Goal: Navigation & Orientation: Find specific page/section

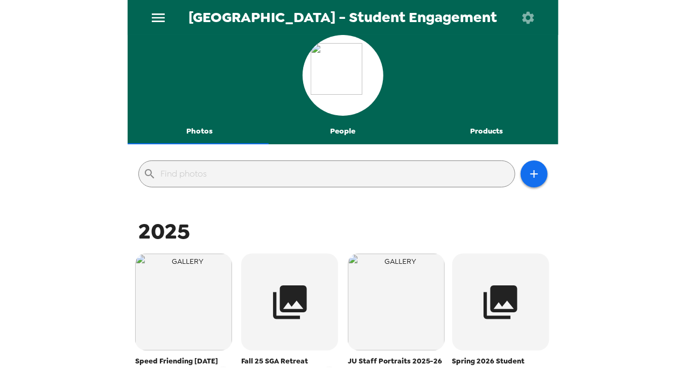
click at [533, 17] on icon "button" at bounding box center [527, 17] width 15 height 15
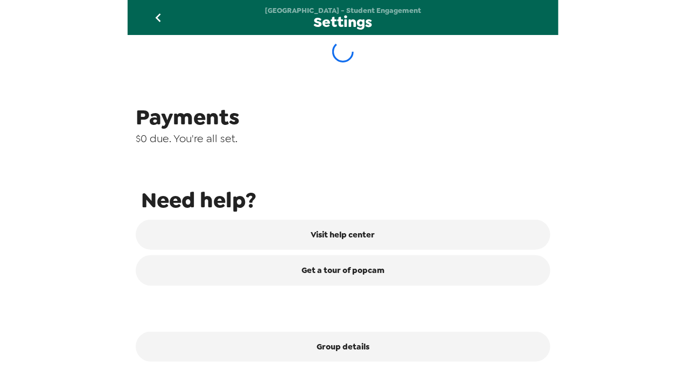
scroll to position [412, 0]
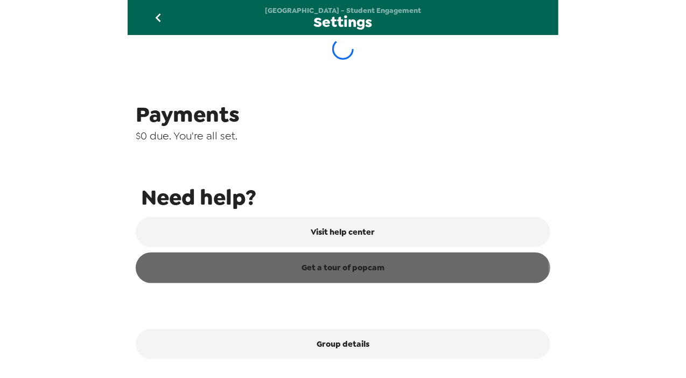
click at [341, 272] on link "Get a tour of popcam" at bounding box center [343, 267] width 414 height 30
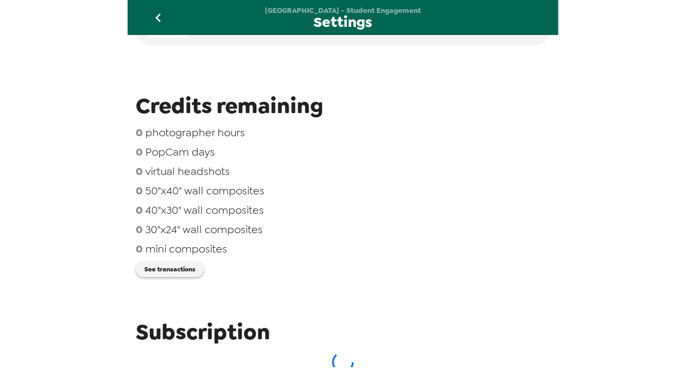
scroll to position [0, 0]
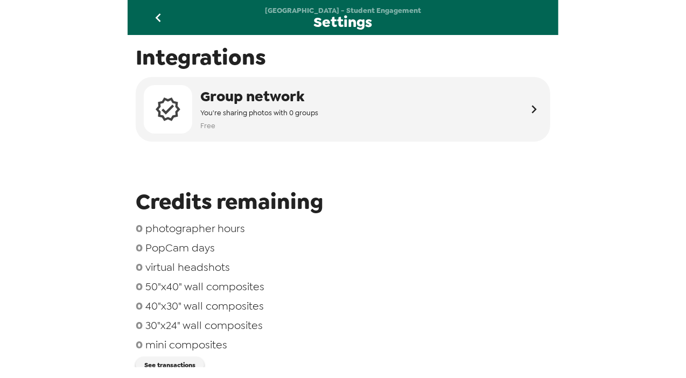
click at [153, 12] on icon "go back" at bounding box center [158, 17] width 17 height 17
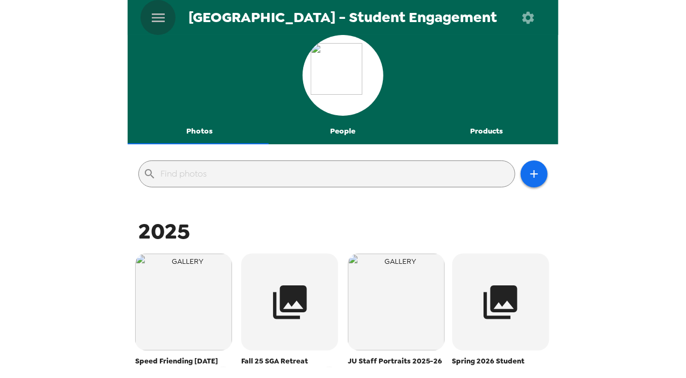
click at [155, 12] on icon "menu" at bounding box center [158, 17] width 17 height 17
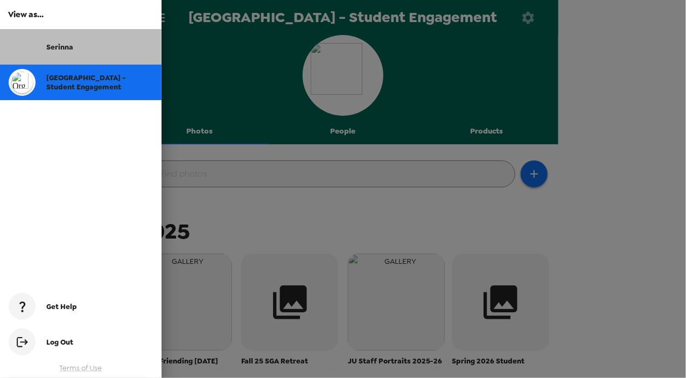
click at [73, 54] on div "Serinna" at bounding box center [80, 47] width 161 height 36
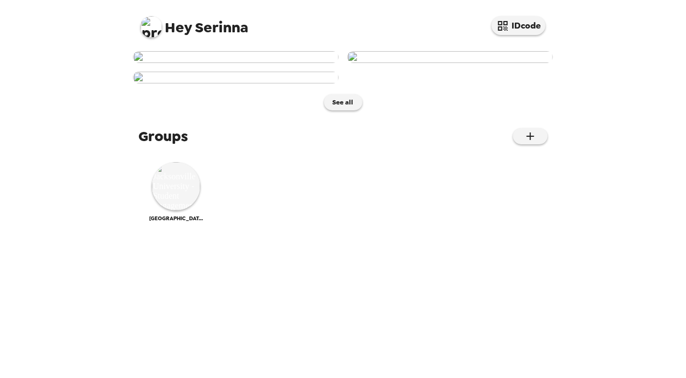
scroll to position [1, 0]
click at [242, 63] on img at bounding box center [236, 57] width 206 height 12
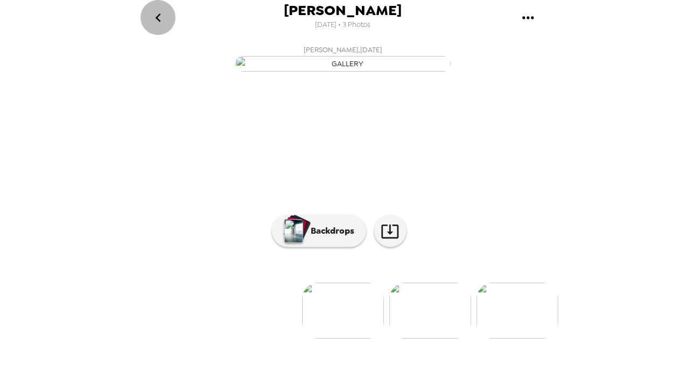
click at [153, 19] on icon "go back" at bounding box center [158, 17] width 17 height 17
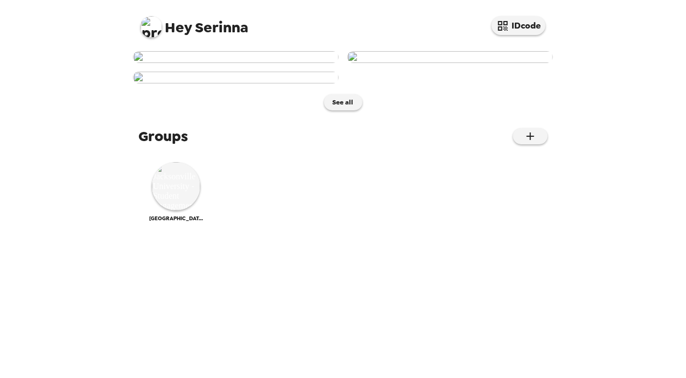
click at [154, 26] on img at bounding box center [151, 27] width 22 height 22
click at [131, 47] on div at bounding box center [343, 189] width 686 height 378
click at [181, 210] on img at bounding box center [176, 186] width 48 height 48
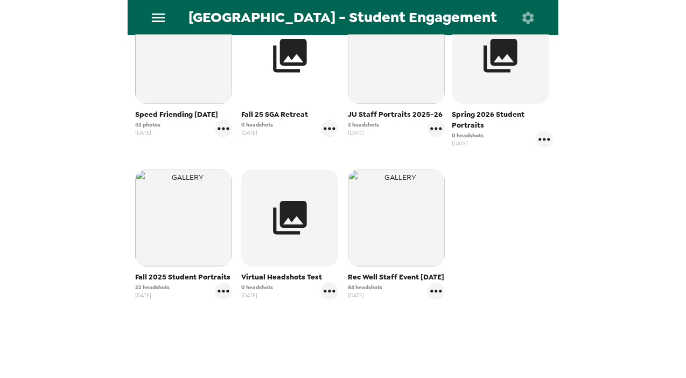
scroll to position [252, 0]
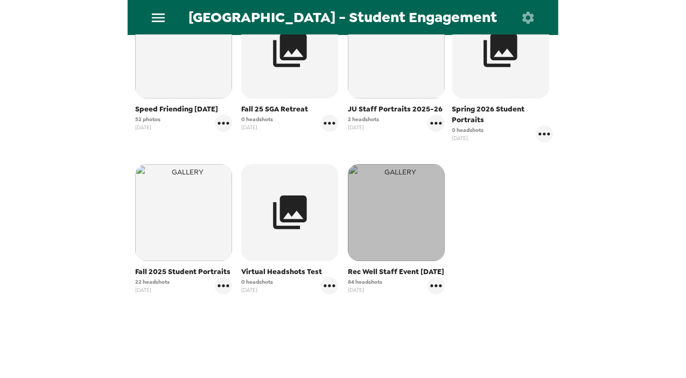
click at [385, 217] on img "button" at bounding box center [396, 212] width 97 height 97
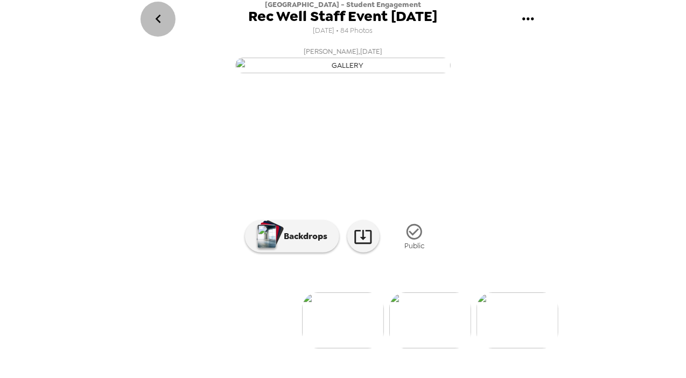
click at [157, 15] on icon "go back" at bounding box center [158, 18] width 17 height 17
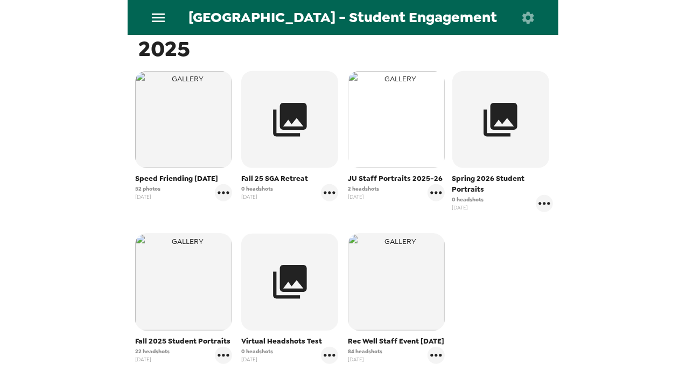
scroll to position [183, 0]
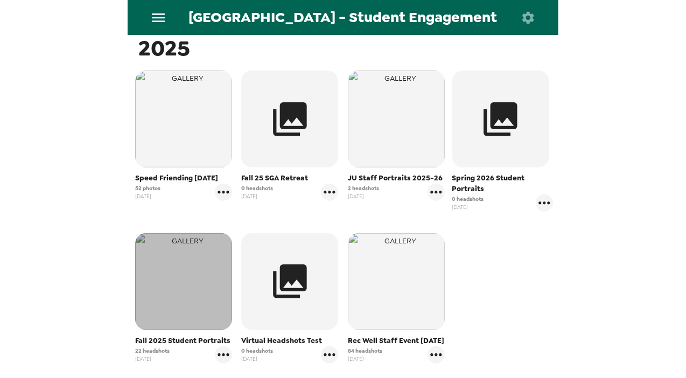
click at [161, 301] on img "button" at bounding box center [183, 281] width 97 height 97
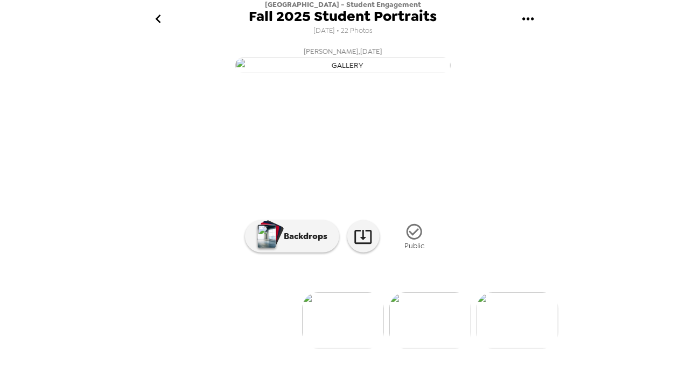
scroll to position [96, 0]
click at [429, 331] on img at bounding box center [430, 320] width 82 height 56
click at [505, 348] on img at bounding box center [518, 320] width 82 height 56
